Goal: Task Accomplishment & Management: Manage account settings

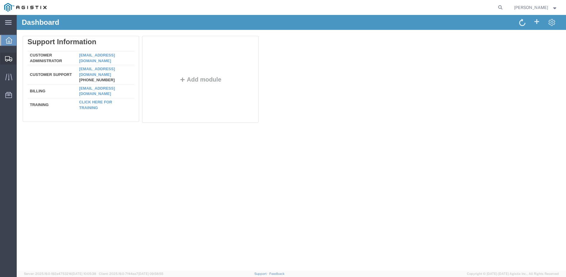
click at [0, 0] on span "Shipment Manager" at bounding box center [0, 0] width 0 height 0
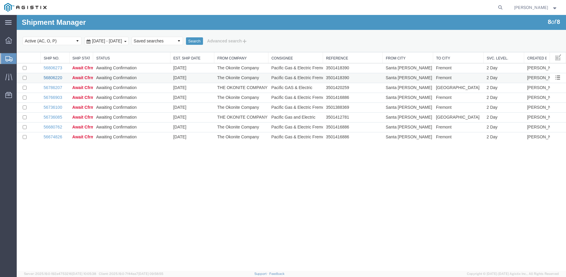
click at [53, 76] on link "56806220" at bounding box center [53, 77] width 18 height 5
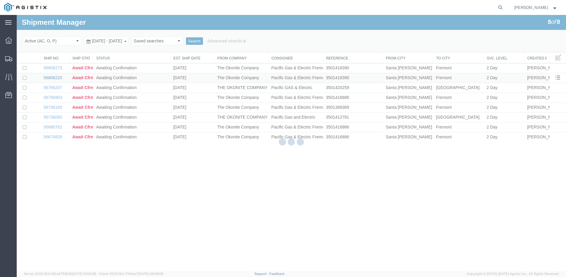
click at [53, 76] on div at bounding box center [291, 142] width 549 height 255
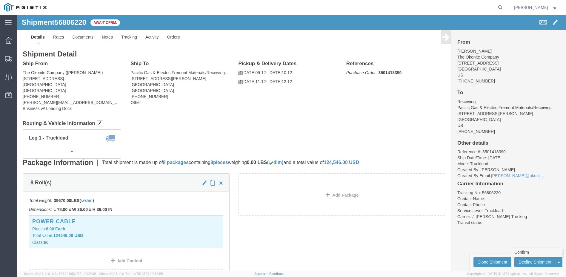
click link "Confirm"
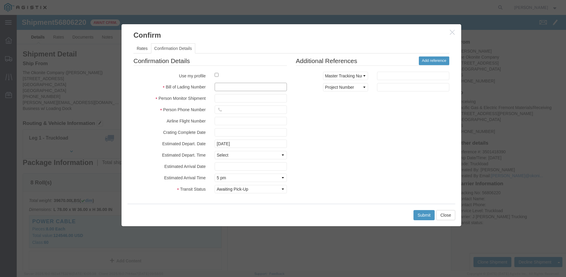
click input "text"
type input "5-33512"
click input "text"
type input "[PERSON_NAME]"
type input "12098359190"
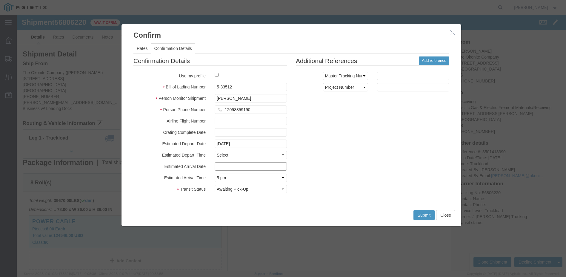
type input "[DATE]"
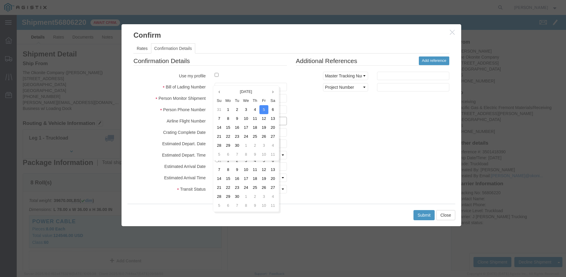
click input "text"
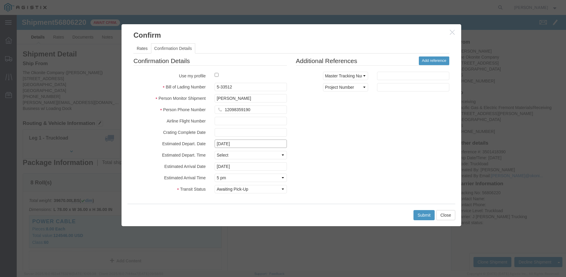
click input "[DATE]"
click td "12"
type input "[DATE]"
click input "[DATE]"
click td "12"
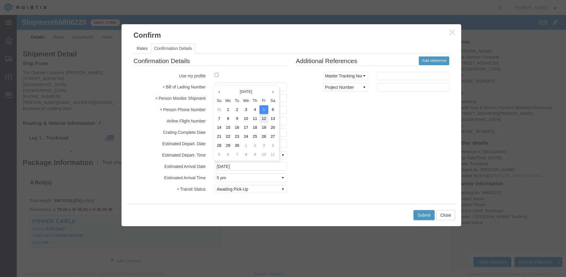
type input "[DATE]"
click select "Select Awaiting Pick-Up USDA Review Arrival Notice Available Delivery Refused U…"
select select "DELIVRED"
click select "Select Awaiting Pick-Up USDA Review Arrival Notice Available Delivery Refused U…"
click button "Submit"
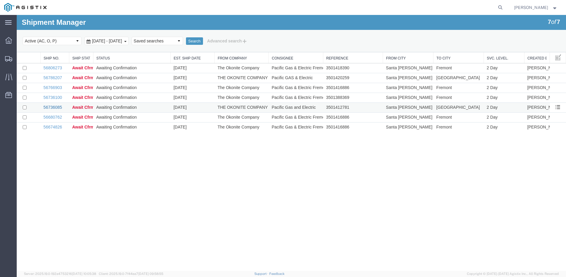
click at [54, 105] on link "56736085" at bounding box center [53, 107] width 18 height 5
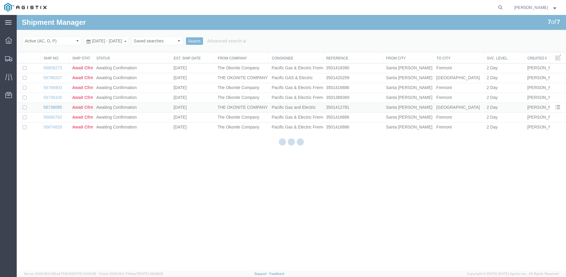
click at [17, 15] on div at bounding box center [17, 15] width 0 height 0
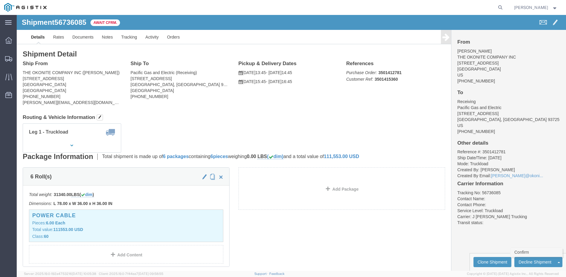
click link "Confirm"
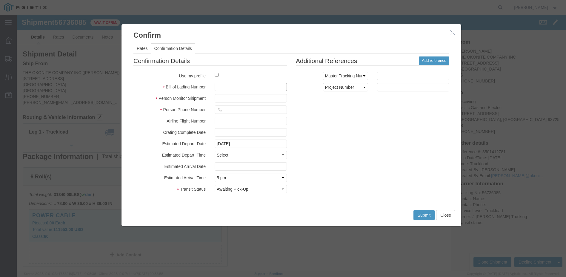
click input "text"
type input "5-33424"
click input "text"
type input "[PERSON_NAME]"
type input "12098359190"
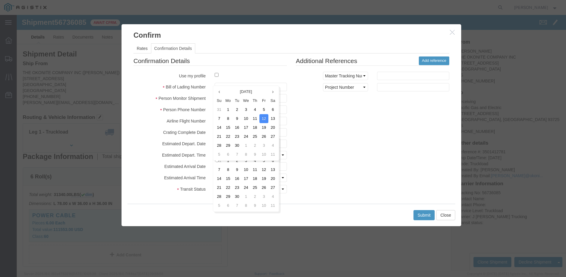
click div "Confirmation Details Use my profile Bill of Lading Number 5-33424 Person Monito…"
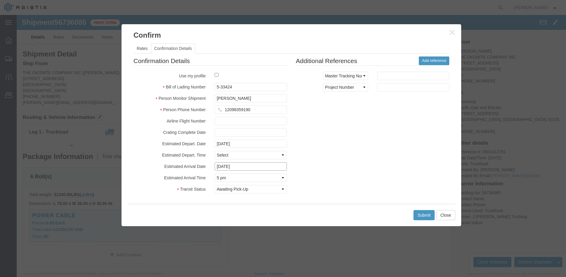
click input "[DATE]"
click td "8"
type input "[DATE]"
click button "Submit"
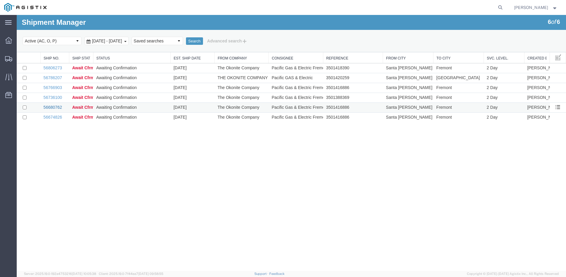
click at [58, 106] on link "56680762" at bounding box center [53, 107] width 18 height 5
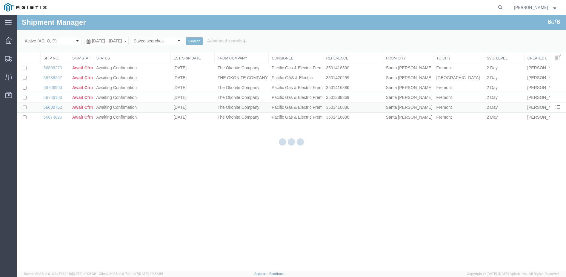
click at [58, 106] on div at bounding box center [291, 142] width 549 height 255
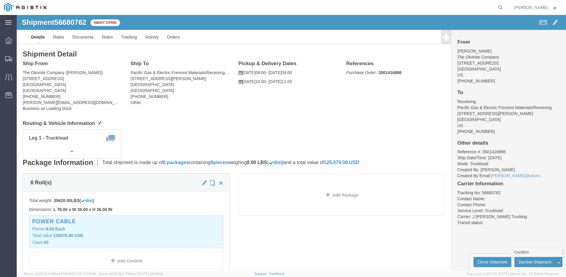
click link "Confirm"
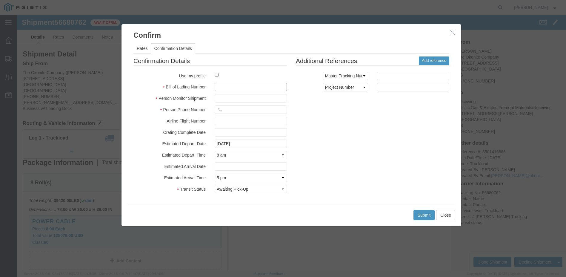
click input "text"
type input "5-33373"
click input "text"
type input "[PERSON_NAME]"
type input "12098359190"
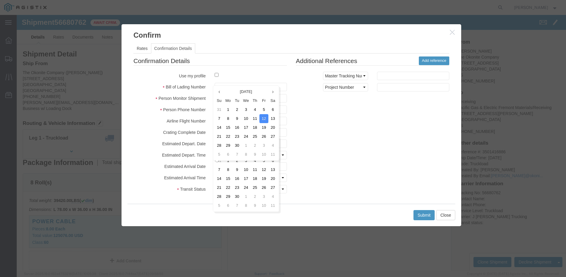
click div
click input "[DATE]"
click td "9"
type input "[DATE]"
click input "[DATE]"
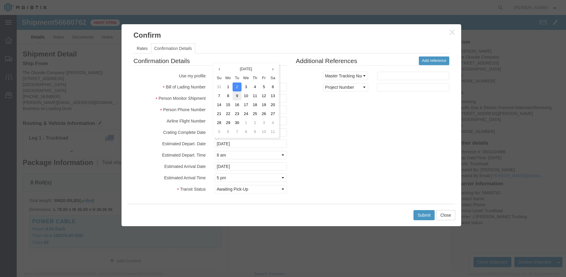
click td "9"
type input "[DATE]"
click select "Select Awaiting Pick-Up USDA Review Arrival Notice Available Delivery Refused U…"
select select "DELIVRED"
click select "Select Awaiting Pick-Up USDA Review Arrival Notice Available Delivery Refused U…"
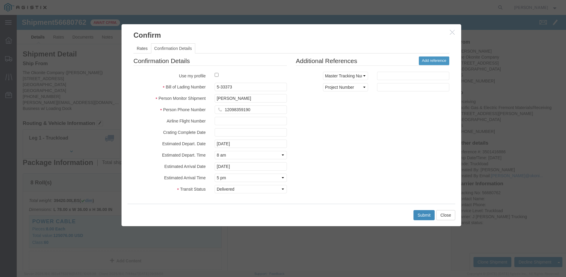
click button "Submit"
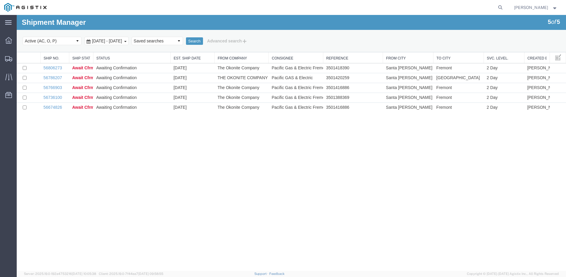
click at [463, 9] on agx-global-search at bounding box center [409, 7] width 191 height 15
click at [461, 9] on agx-global-search at bounding box center [409, 7] width 191 height 15
drag, startPoint x: 455, startPoint y: 5, endPoint x: 450, endPoint y: 4, distance: 4.6
click at [453, 4] on agx-global-search at bounding box center [409, 7] width 191 height 15
click at [439, 1] on agx-global-search at bounding box center [409, 7] width 191 height 15
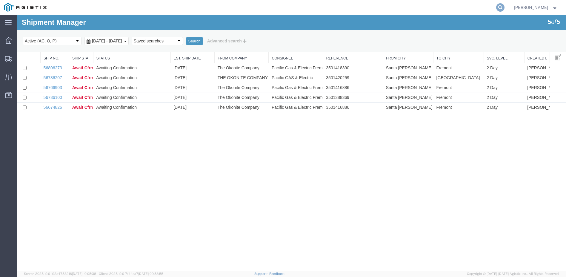
click at [504, 7] on icon at bounding box center [500, 7] width 8 height 8
type input "56736085"
click at [504, 7] on icon at bounding box center [500, 7] width 8 height 8
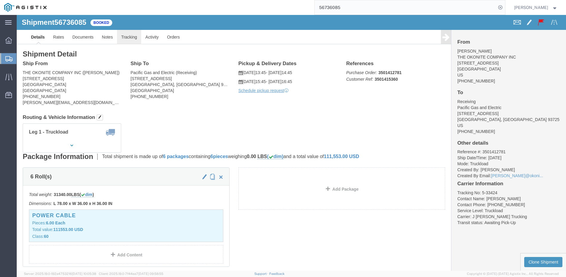
click link "Tracking"
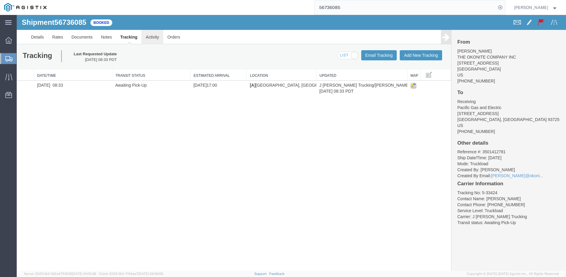
click at [149, 38] on link "Activity" at bounding box center [151, 37] width 21 height 14
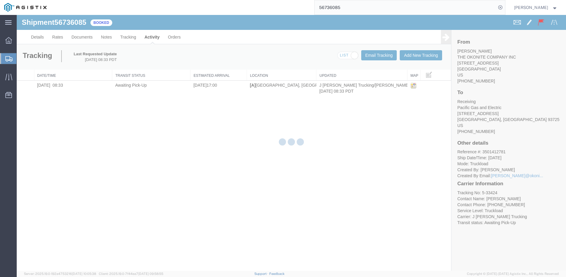
click at [149, 38] on div at bounding box center [291, 142] width 549 height 255
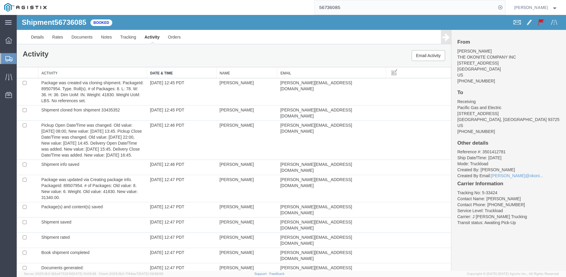
scroll to position [64, 0]
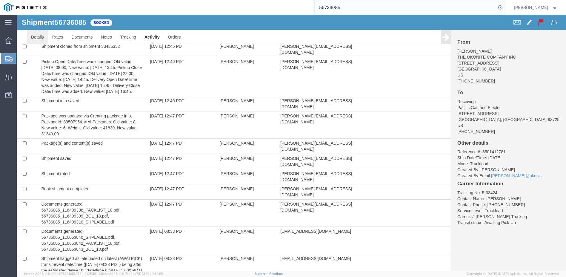
click at [40, 35] on link "Details" at bounding box center [37, 37] width 21 height 14
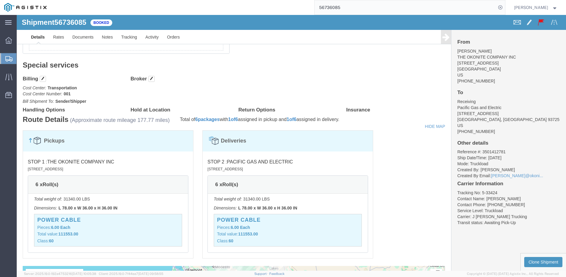
scroll to position [183, 0]
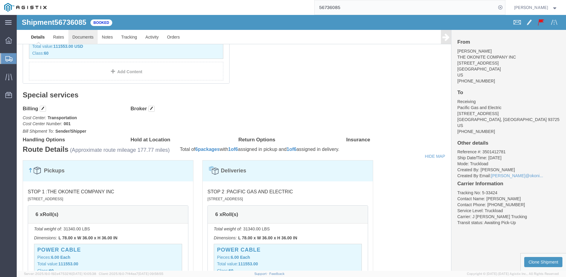
click link "Documents"
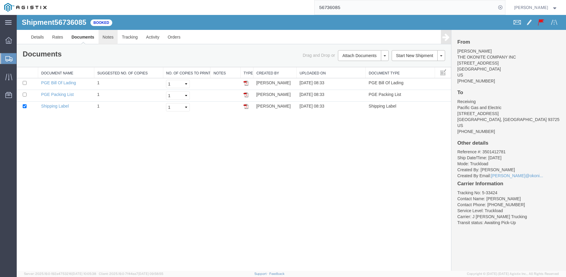
click at [108, 37] on link "Notes" at bounding box center [107, 37] width 19 height 14
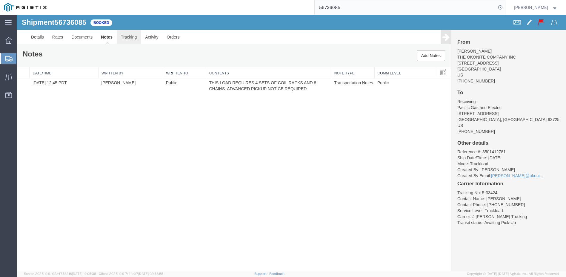
click at [121, 37] on link "Tracking" at bounding box center [129, 37] width 24 height 14
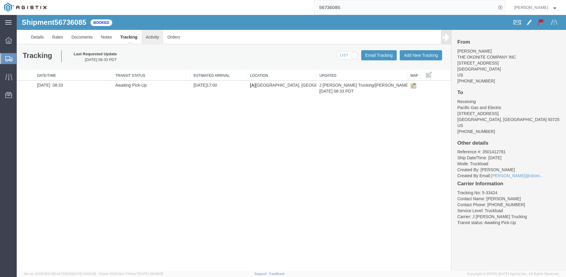
click at [151, 38] on link "Activity" at bounding box center [151, 37] width 21 height 14
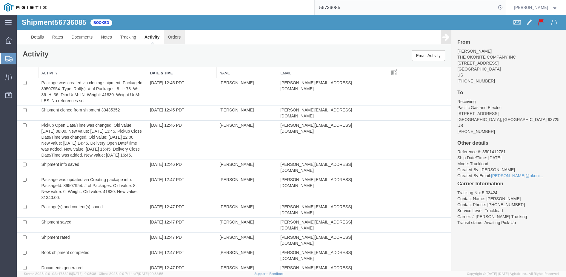
click at [177, 38] on link "Orders" at bounding box center [174, 37] width 21 height 14
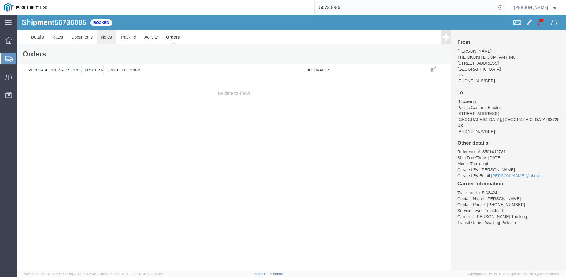
click at [107, 37] on link "Notes" at bounding box center [106, 37] width 19 height 14
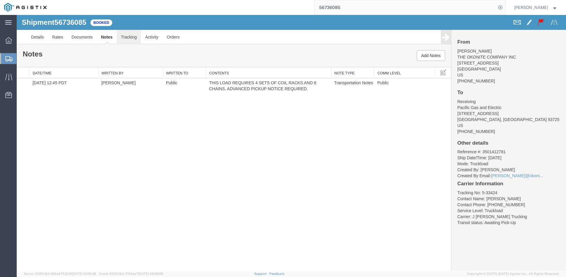
click at [129, 39] on link "Tracking" at bounding box center [129, 37] width 24 height 14
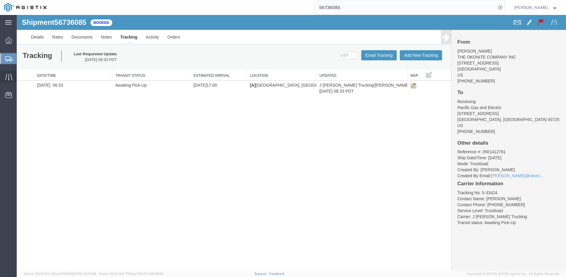
click at [9, 77] on icon at bounding box center [8, 76] width 7 height 7
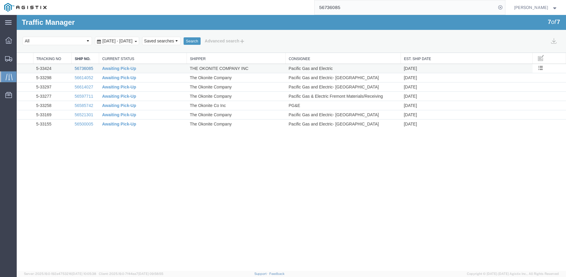
click at [82, 68] on link "56736085" at bounding box center [84, 68] width 18 height 5
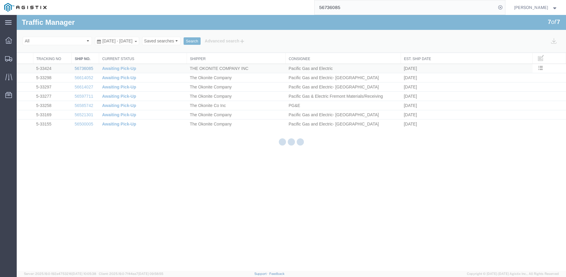
click at [82, 68] on div at bounding box center [291, 142] width 549 height 255
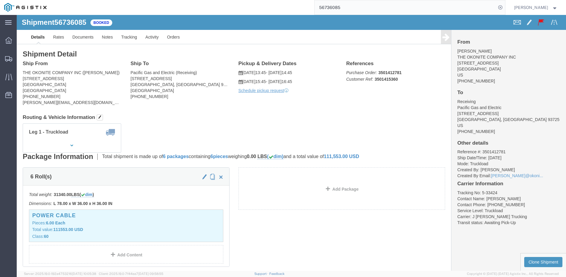
click span
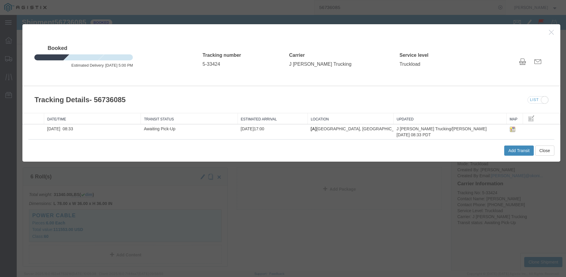
click button "Add Transit"
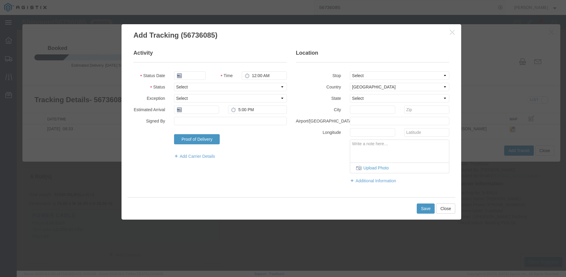
type input "[DATE]"
type input "9:00 AM"
click select "Select Arrival Notice Available Arrival Notice Imported Arrive at Delivery Loca…"
select select "DELIVRED"
click select "Select Arrival Notice Available Arrival Notice Imported Arrive at Delivery Loca…"
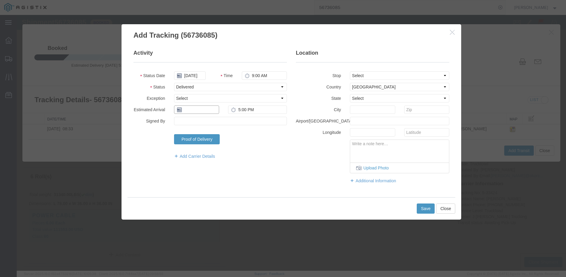
click input "text"
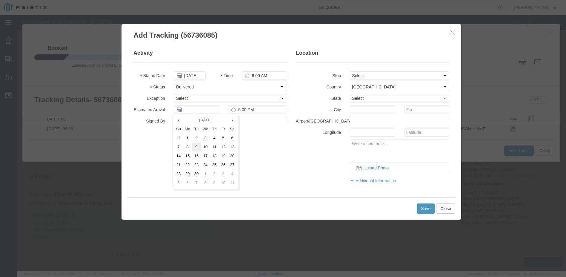
click td "9"
type input "[DATE]"
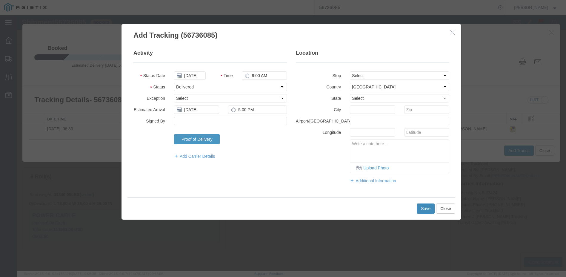
click button "Save"
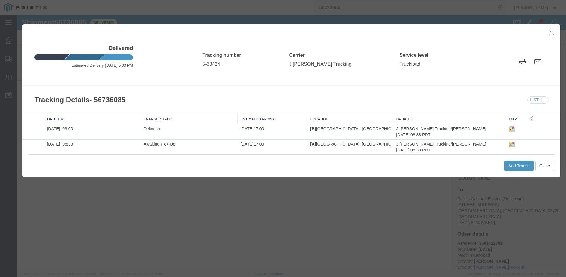
click at [550, 33] on icon "button" at bounding box center [551, 32] width 5 height 5
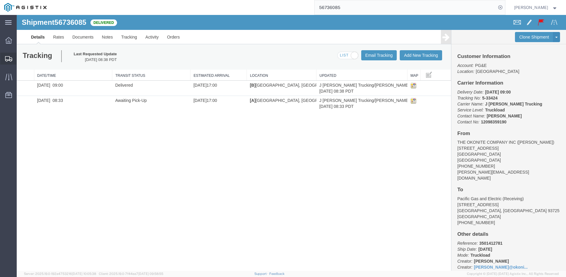
click at [0, 0] on span "Shipment Manager" at bounding box center [0, 0] width 0 height 0
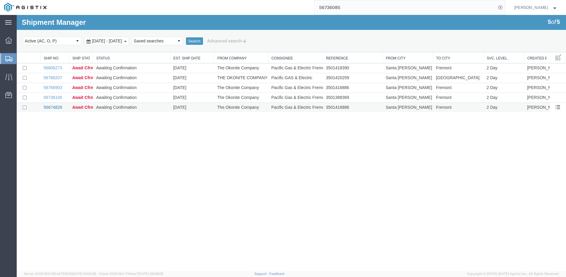
click at [52, 105] on link "56674826" at bounding box center [53, 107] width 18 height 5
click at [52, 105] on div at bounding box center [291, 142] width 549 height 255
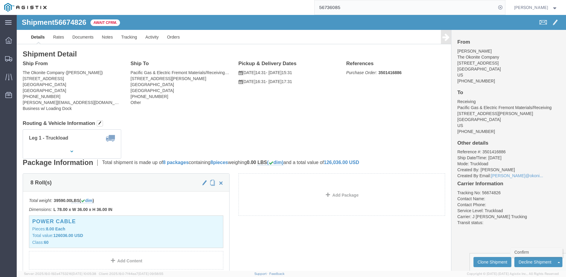
click link "Confirm"
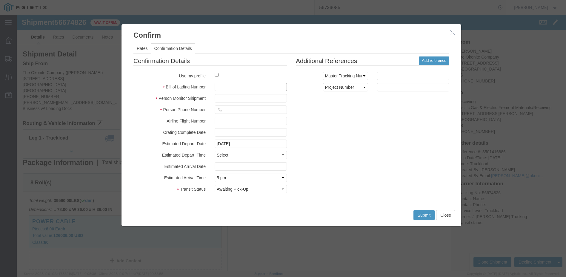
click input "text"
type input "5-33345"
click input "text"
type input "[PERSON_NAME]"
type input "12098359190"
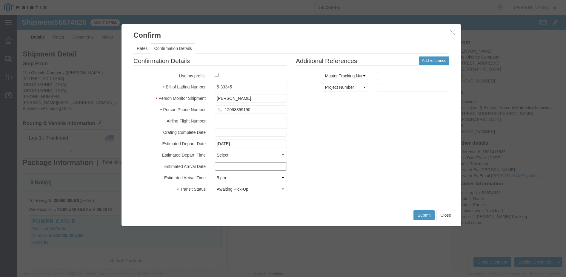
type input "[DATE]"
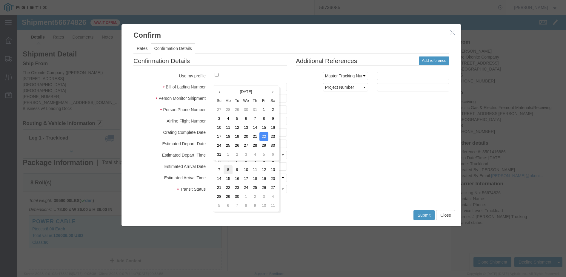
click td "8"
type input "[DATE]"
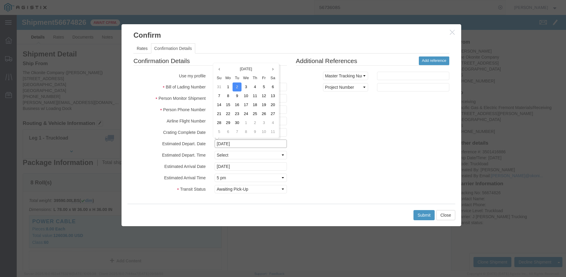
click input "[DATE]"
click td "8"
type input "[DATE]"
click input "[DATE]"
click icon
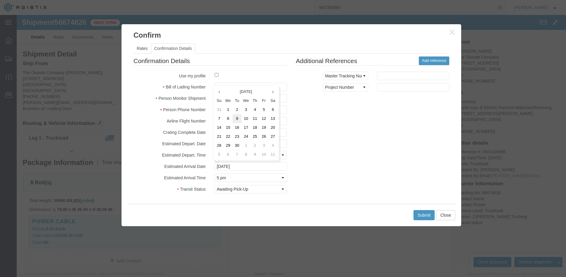
click td "9"
type input "[DATE]"
click select "Select Awaiting Pick-Up USDA Review Arrival Notice Available Delivery Refused U…"
select select "DELIVRED"
click select "Select Awaiting Pick-Up USDA Review Arrival Notice Available Delivery Refused U…"
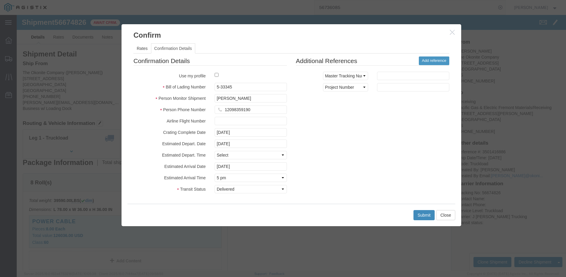
click button "Submit"
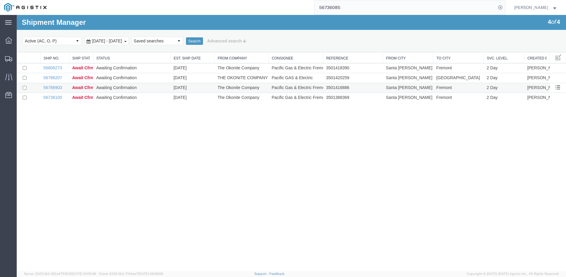
click at [49, 84] on td "56766903" at bounding box center [55, 88] width 29 height 10
click at [49, 84] on body "Shipment Manager 4 of 4 Search Select status Active (AC, O, P) All Approved Awa…" at bounding box center [291, 132] width 549 height 235
click at [50, 86] on link "56766903" at bounding box center [53, 87] width 18 height 5
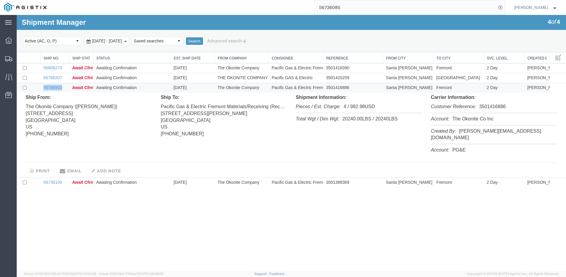
click at [50, 86] on div at bounding box center [291, 142] width 549 height 255
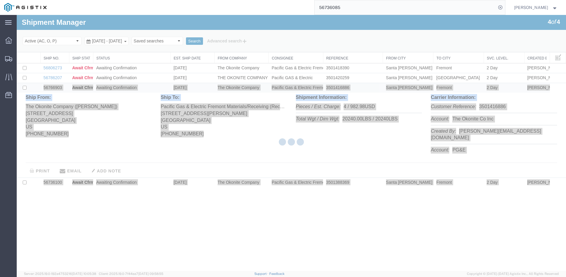
click at [161, 220] on div at bounding box center [291, 142] width 549 height 255
click at [57, 91] on div at bounding box center [291, 142] width 549 height 255
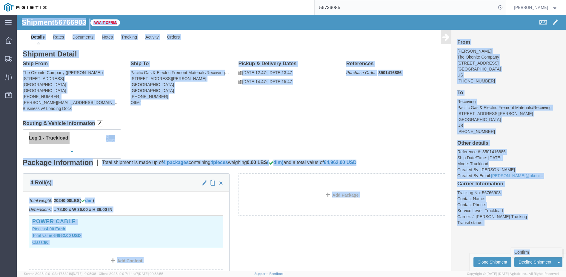
click link "Confirm"
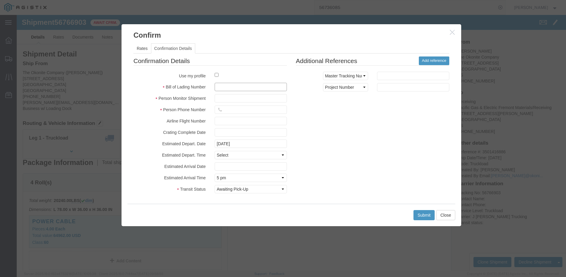
click input "text"
type input "5-33464"
click input "text"
type input "[PERSON_NAME]"
type input "12098359190"
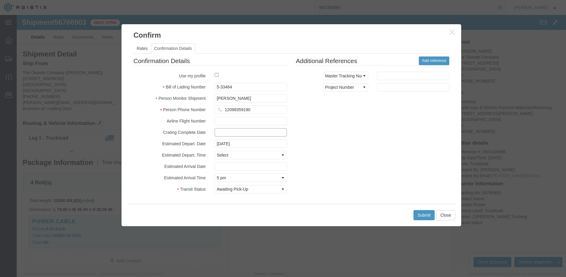
type input "[DATE]"
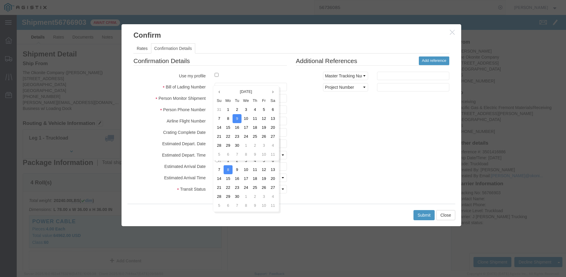
click div "Confirmation Details Use my profile Bill of Lading Number 5-33464 Person Monito…"
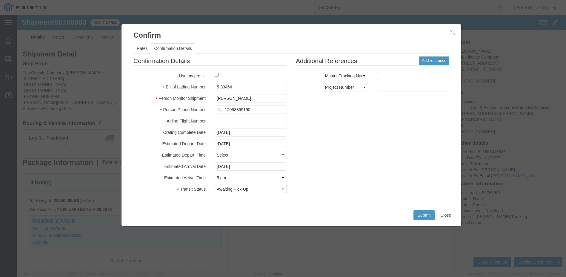
click select "Select Awaiting Pick-Up USDA Review Arrival Notice Available Delivery Refused U…"
select select "DELIVRED"
click select "Select Awaiting Pick-Up USDA Review Arrival Notice Available Delivery Refused U…"
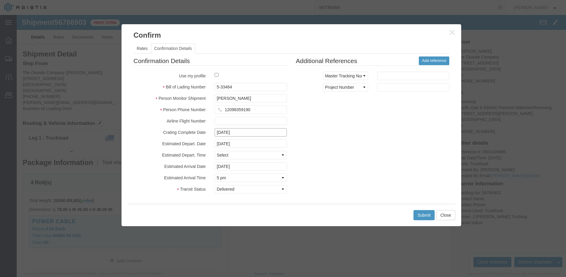
click input "[DATE]"
click td "10"
type input "[DATE]"
click input "[DATE]"
click td "10"
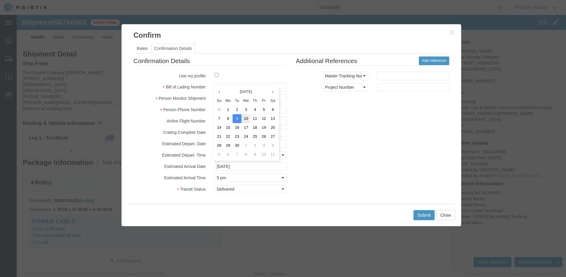
type input "[DATE]"
click button "Submit"
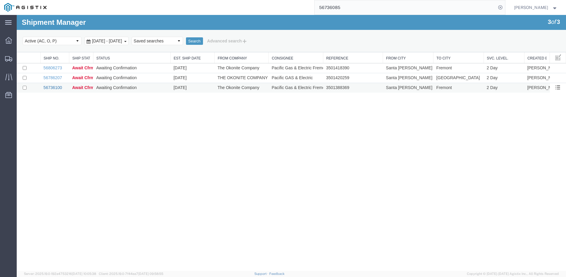
click at [47, 87] on link "56736100" at bounding box center [53, 87] width 18 height 5
click at [47, 87] on div at bounding box center [291, 142] width 549 height 255
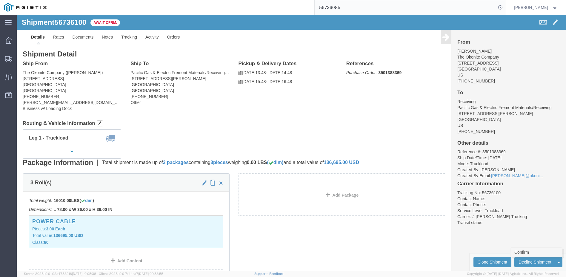
click link "Confirm"
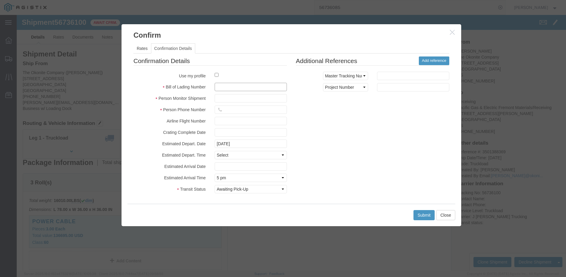
click input "text"
type input "5-33430"
click input "text"
type input "[PERSON_NAME]"
type input "12098359190"
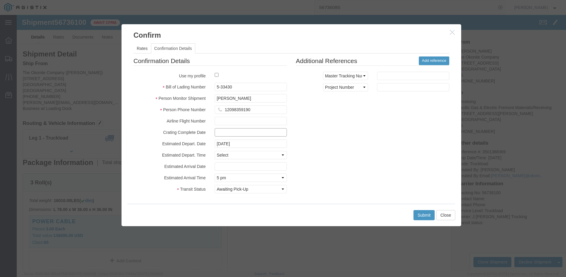
type input "[DATE]"
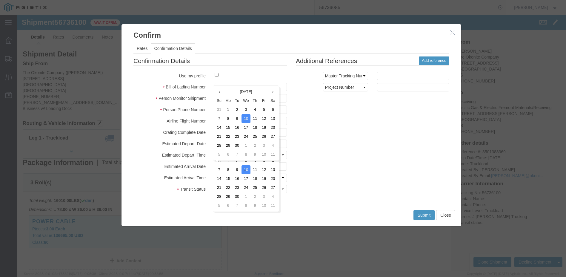
click div "Confirmation Details Use my profile Bill of Lading Number 5-33430 Person Monito…"
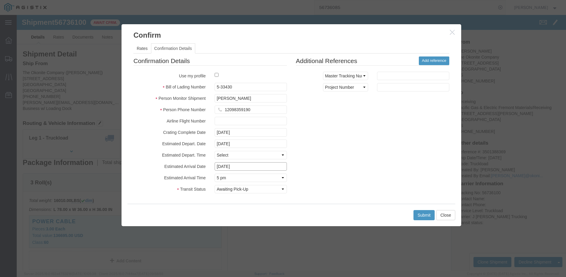
click input "[DATE]"
click td "10"
click input "[DATE]"
click td "10"
type input "[DATE]"
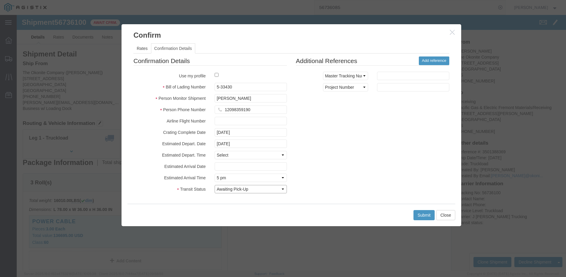
click select "Select Awaiting Pick-Up USDA Review Arrival Notice Available Delivery Refused U…"
select select "DELIVRED"
click select "Select Awaiting Pick-Up USDA Review Arrival Notice Available Delivery Refused U…"
click button "Submit"
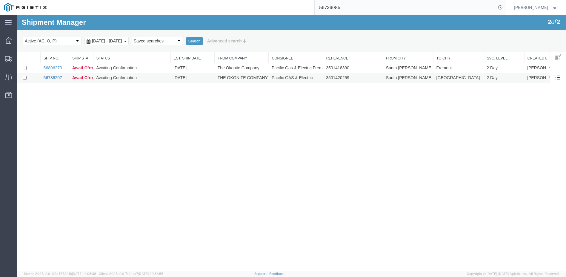
click at [48, 78] on link "56786207" at bounding box center [53, 77] width 18 height 5
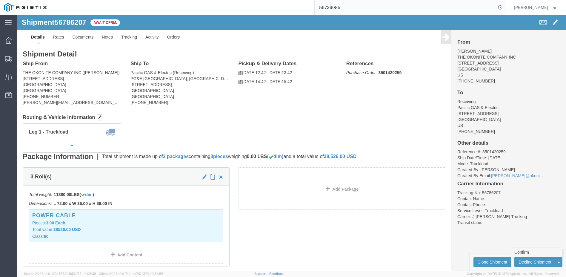
click link "Confirm"
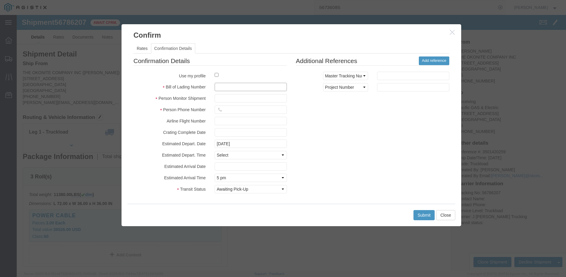
click input "text"
type input "5-33499"
click input "text"
type input "[PERSON_NAME]"
type input "12098359190"
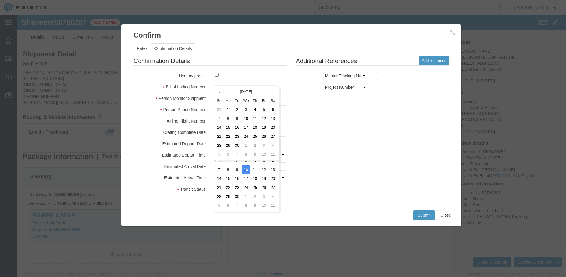
click div "Confirmation Details Use my profile Bill of Lading Number 5-33499 Person Monito…"
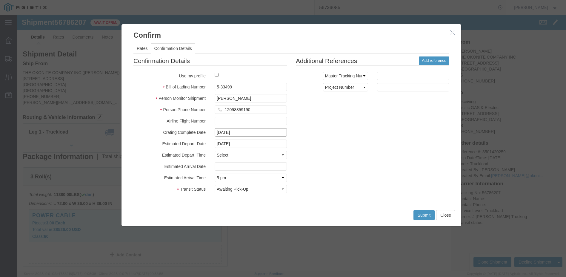
click input "[DATE]"
click td "11"
type input "[DATE]"
click input "text"
click td "11"
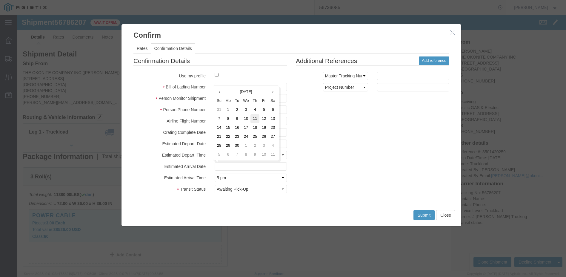
type input "[DATE]"
click select "Select Awaiting Pick-Up USDA Review Arrival Notice Available Delivery Refused U…"
select select "DELIVRED"
click select "Select Awaiting Pick-Up USDA Review Arrival Notice Available Delivery Refused U…"
click button "Submit"
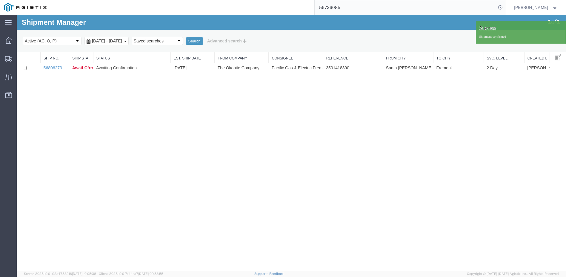
click at [556, 6] on strong "button" at bounding box center [554, 7] width 5 height 2
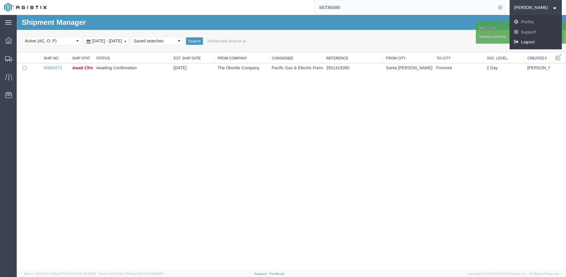
click at [537, 39] on link "Logout" at bounding box center [535, 42] width 53 height 10
